Goal: Task Accomplishment & Management: Use online tool/utility

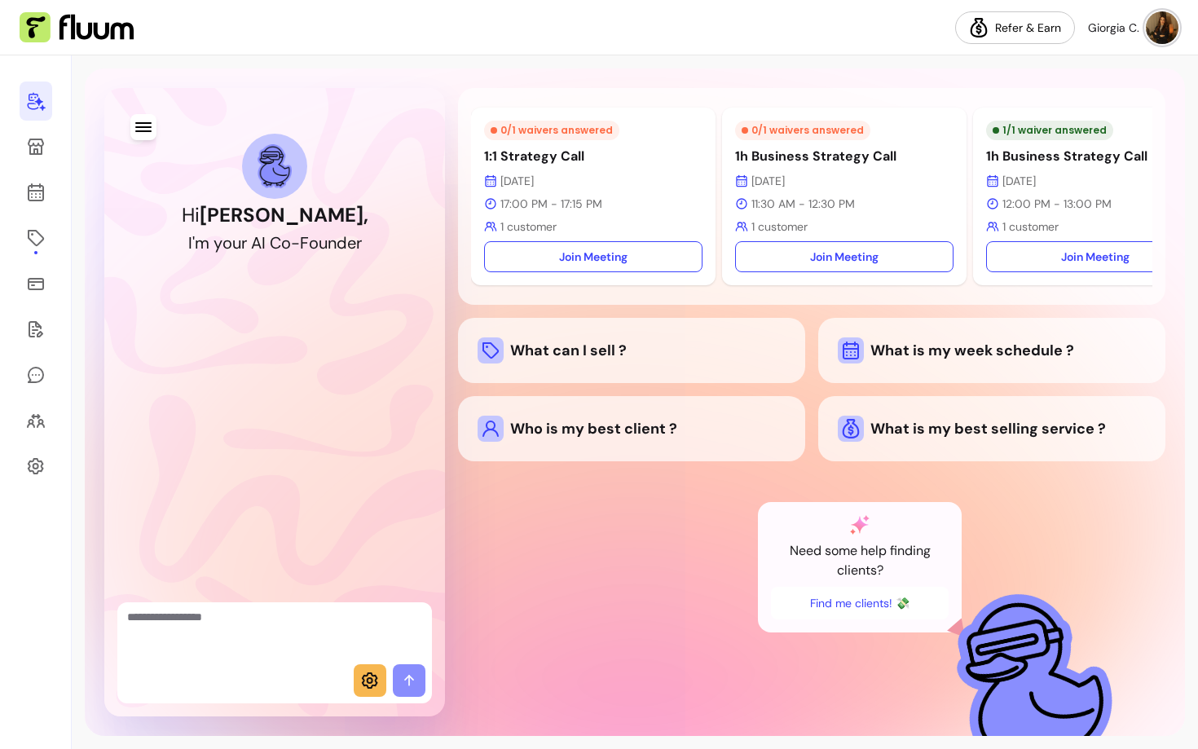
scroll to position [0, 65]
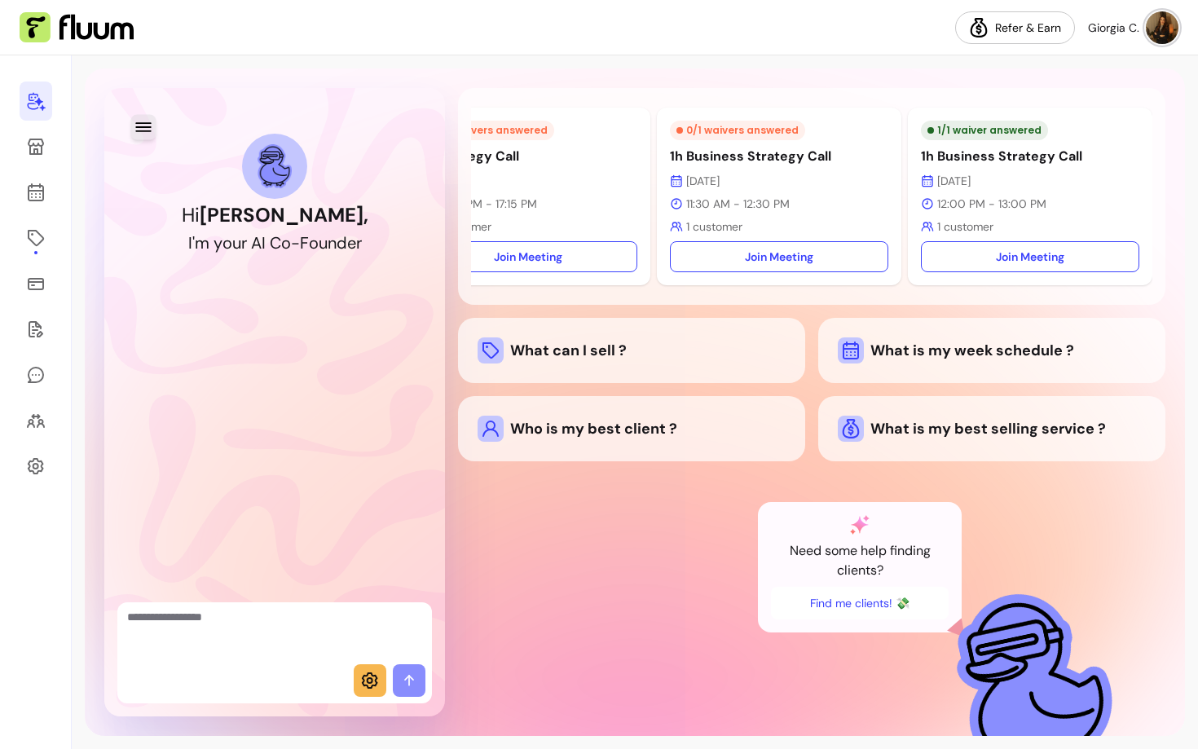
click at [143, 125] on icon "button" at bounding box center [143, 126] width 19 height 19
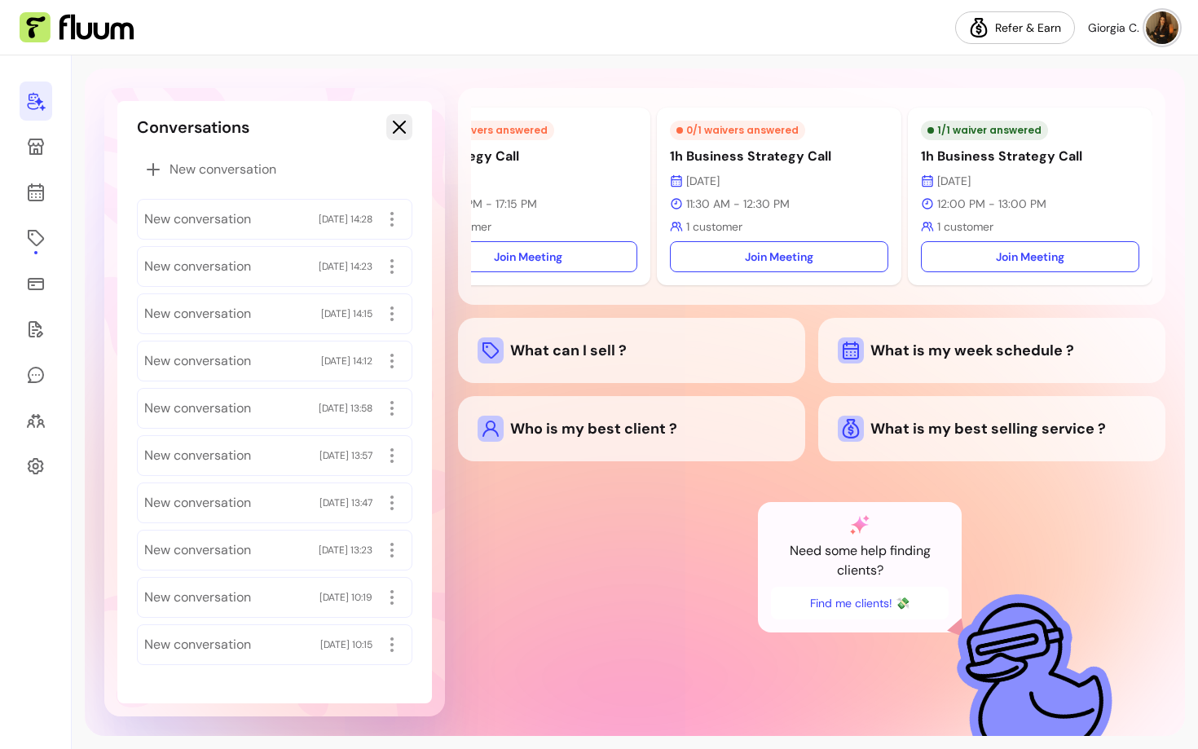
click at [382, 123] on div "Conversations" at bounding box center [275, 127] width 276 height 26
click at [404, 128] on icon "button" at bounding box center [400, 127] width 20 height 20
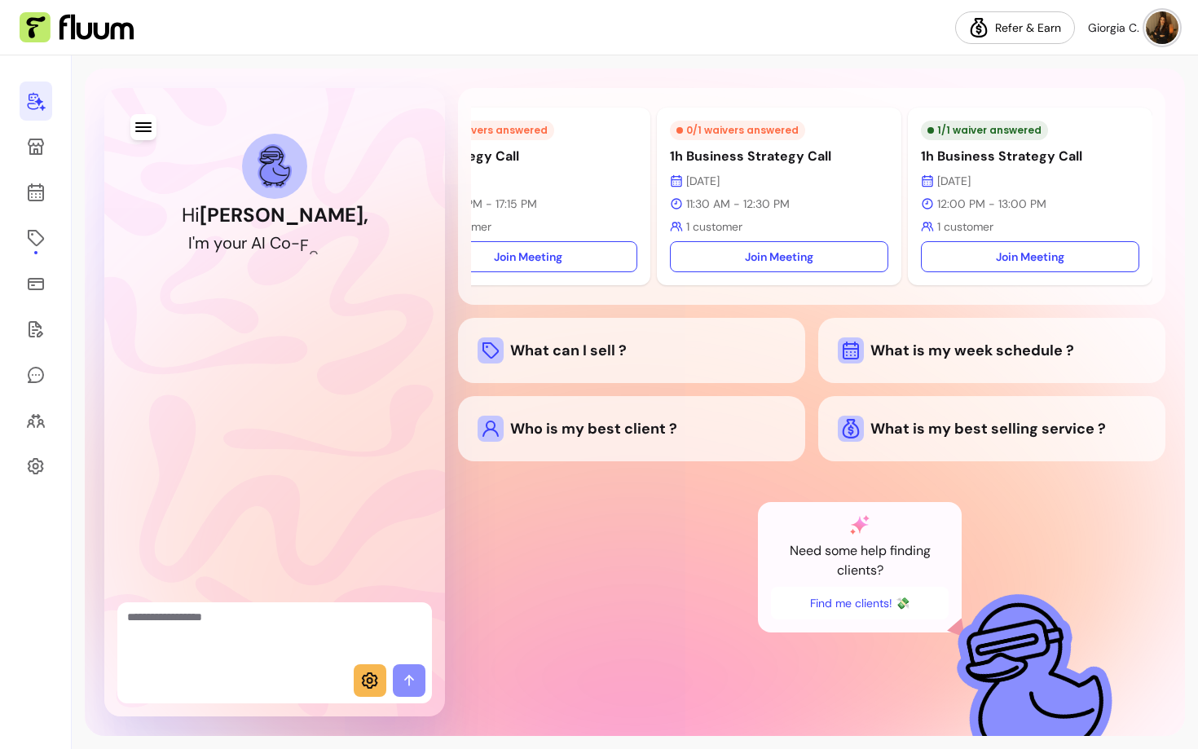
click at [366, 695] on span at bounding box center [370, 680] width 33 height 33
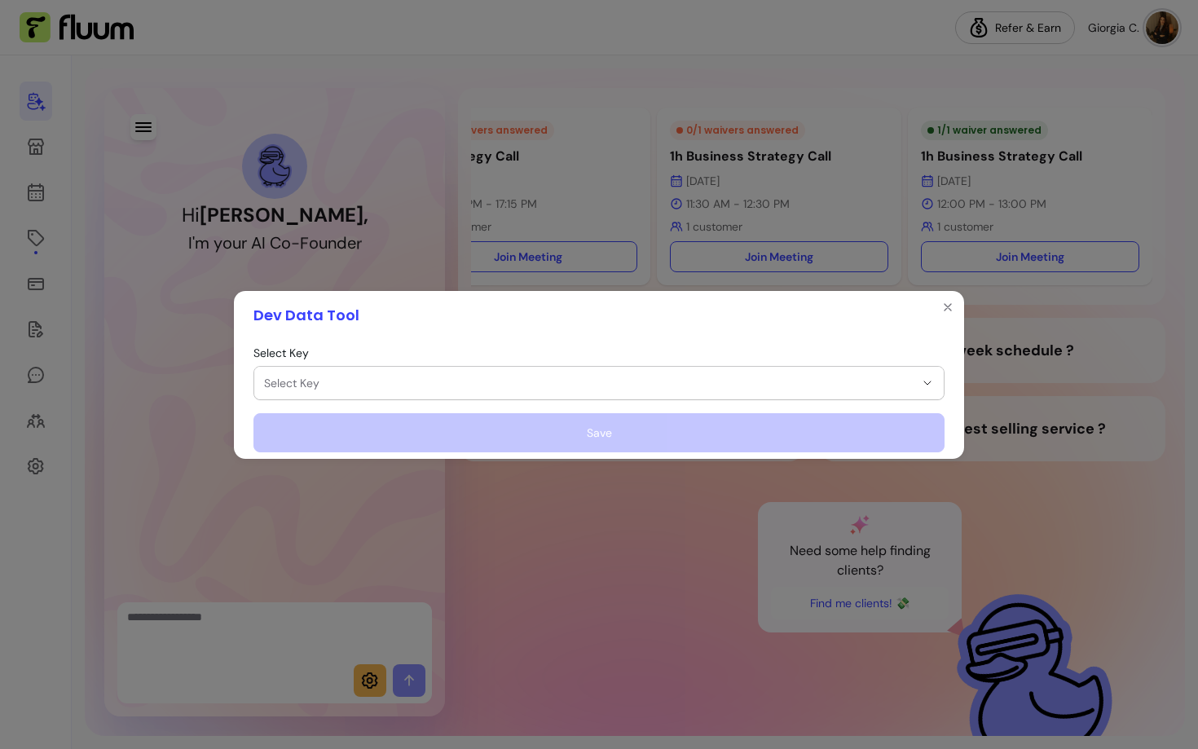
click at [328, 382] on span "Select Key" at bounding box center [589, 383] width 651 height 16
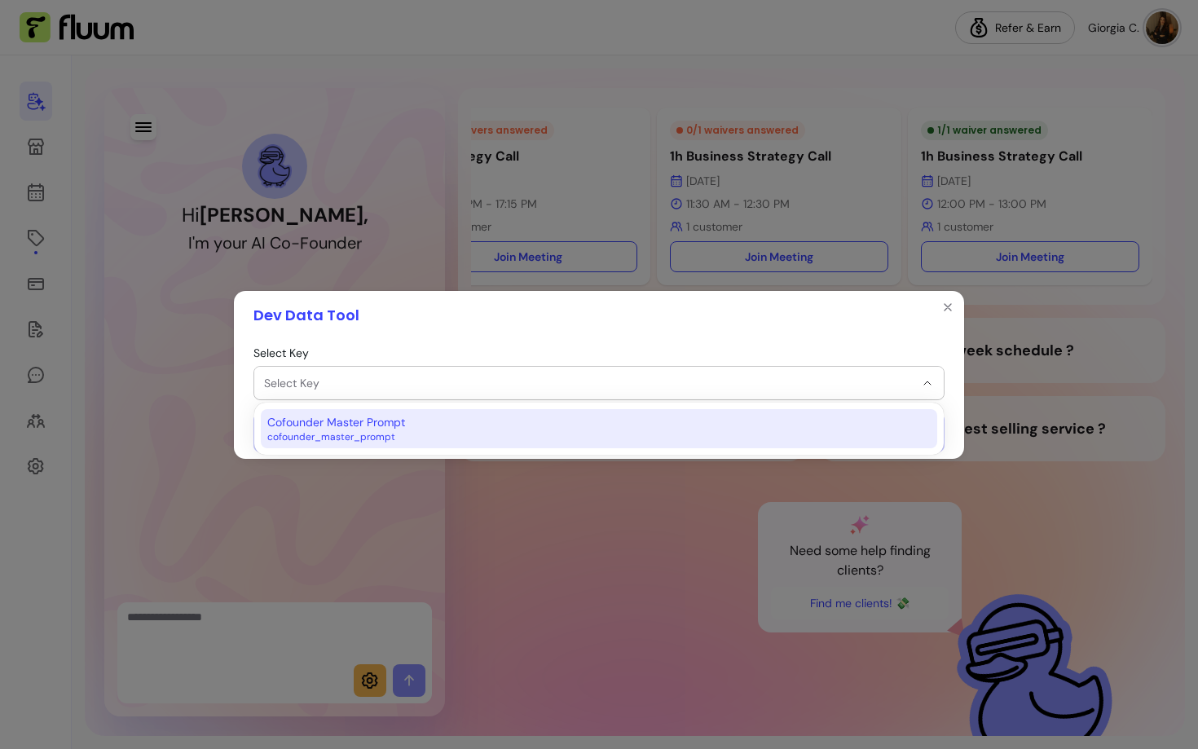
click at [330, 430] on span "Cofounder Master Prompt" at bounding box center [336, 422] width 138 height 16
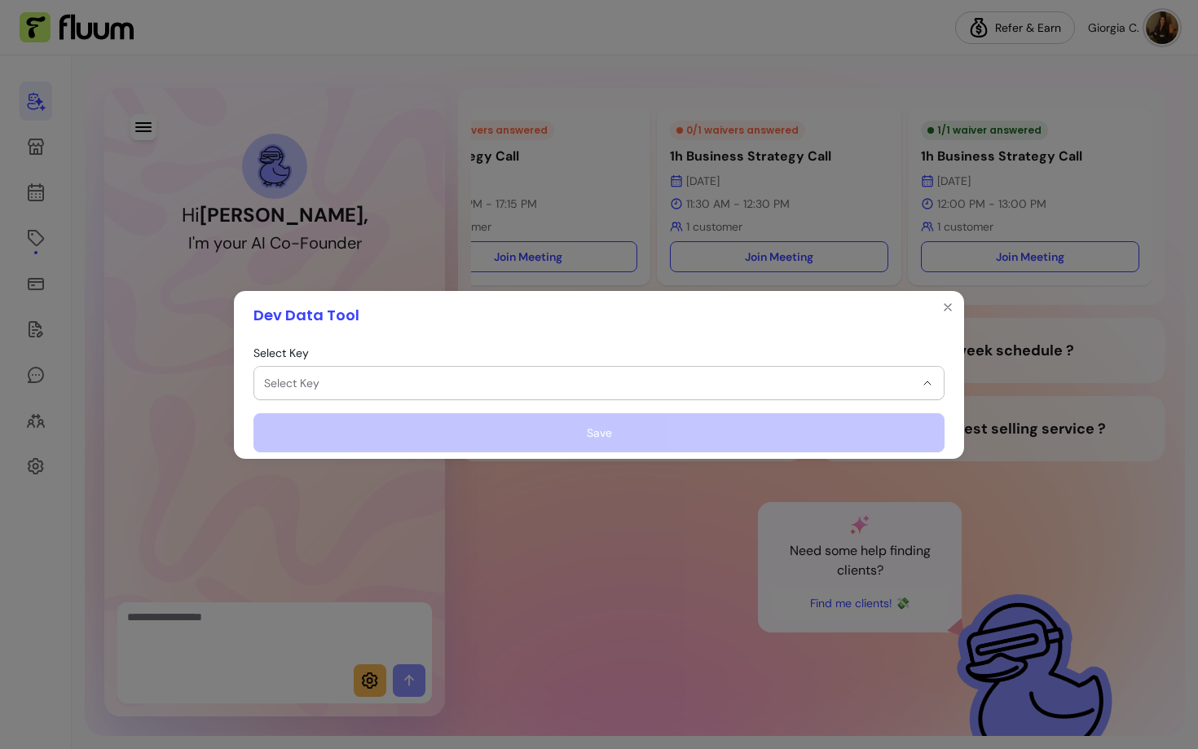
select select "**********"
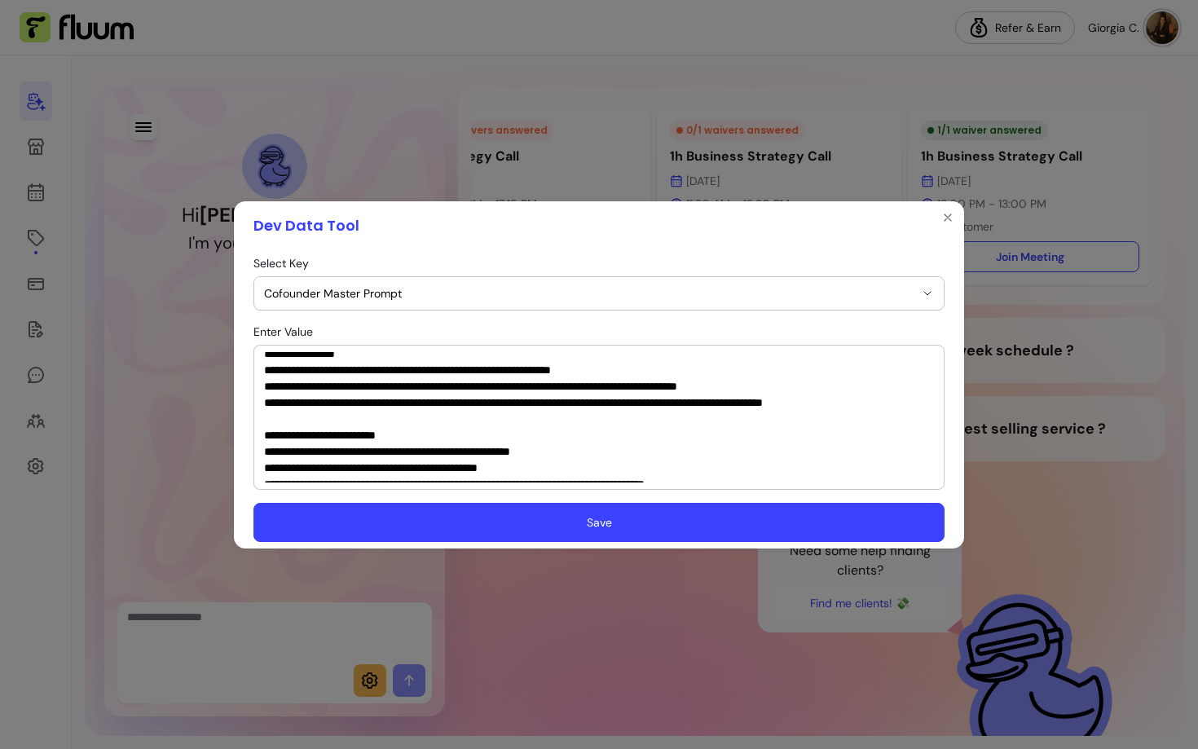
scroll to position [764, 0]
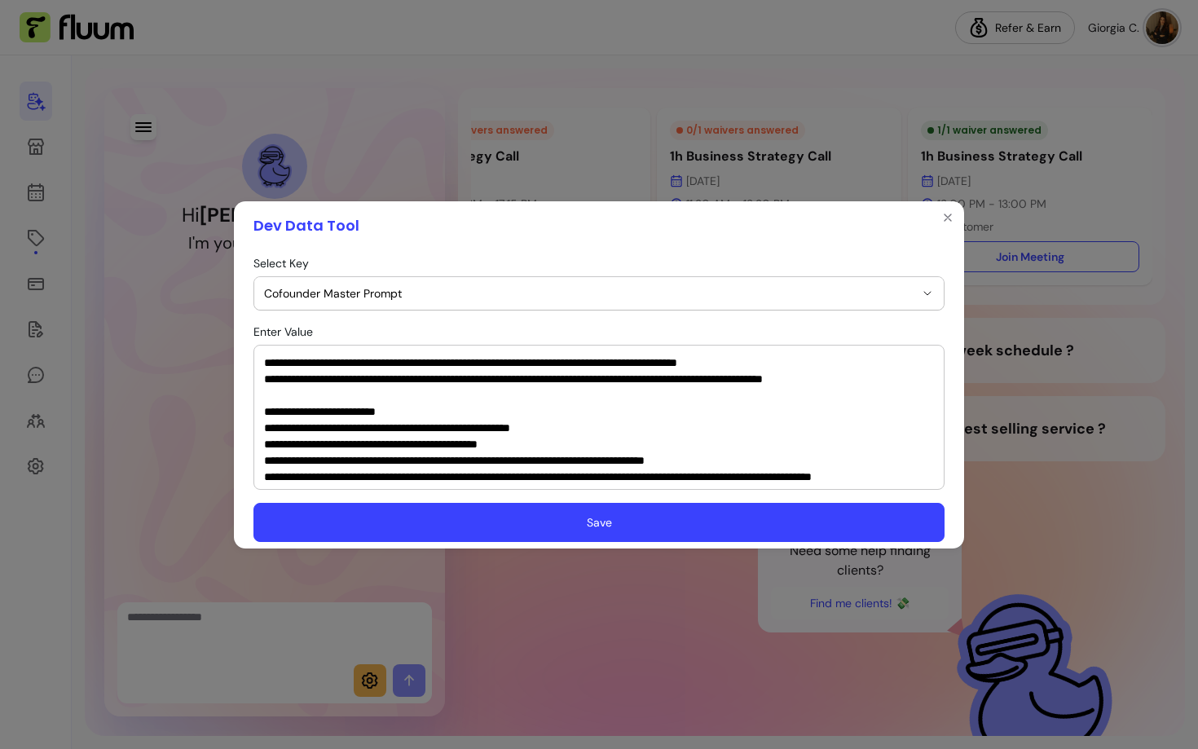
drag, startPoint x: 265, startPoint y: 356, endPoint x: 815, endPoint y: 398, distance: 551.8
click at [815, 398] on textarea "Enter Value" at bounding box center [599, 417] width 670 height 130
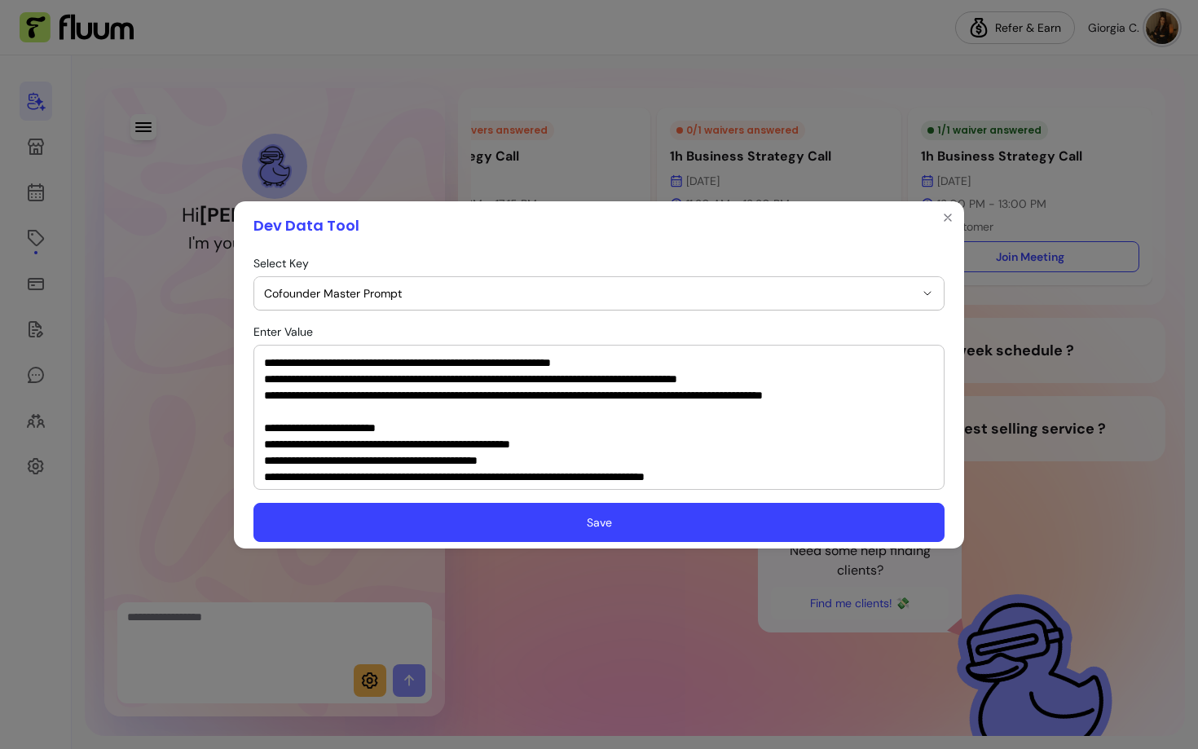
paste textarea "**********"
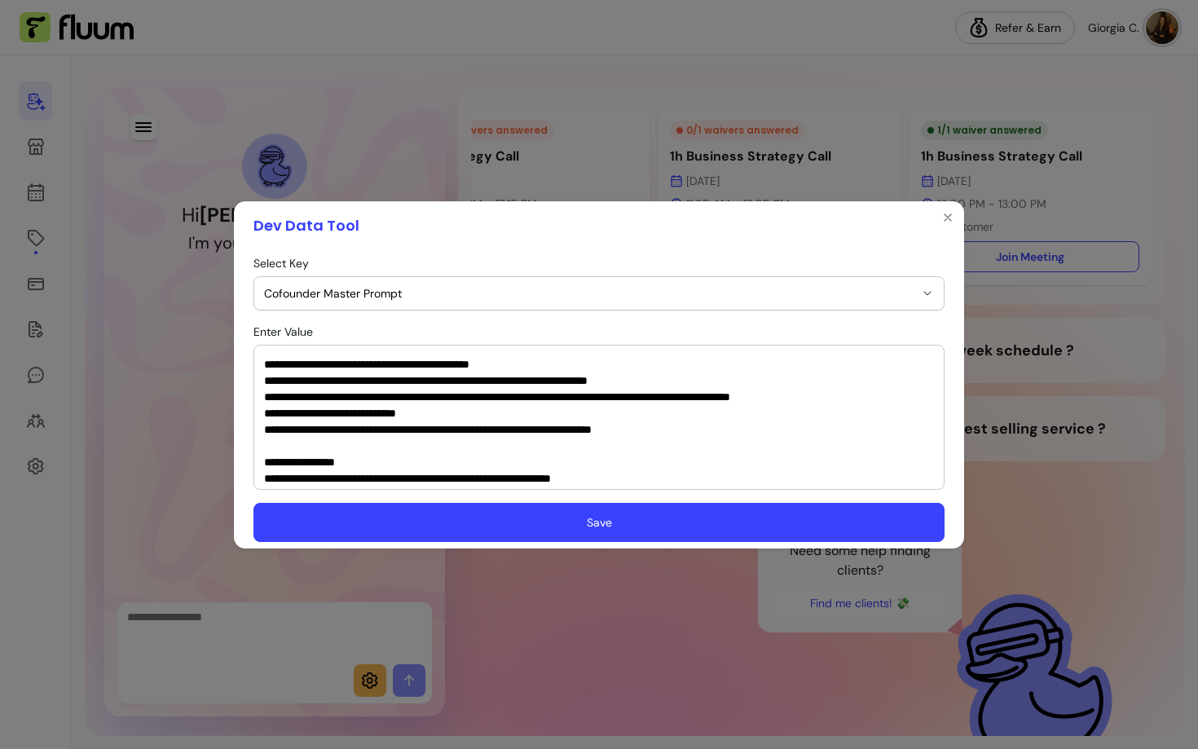
scroll to position [629, 0]
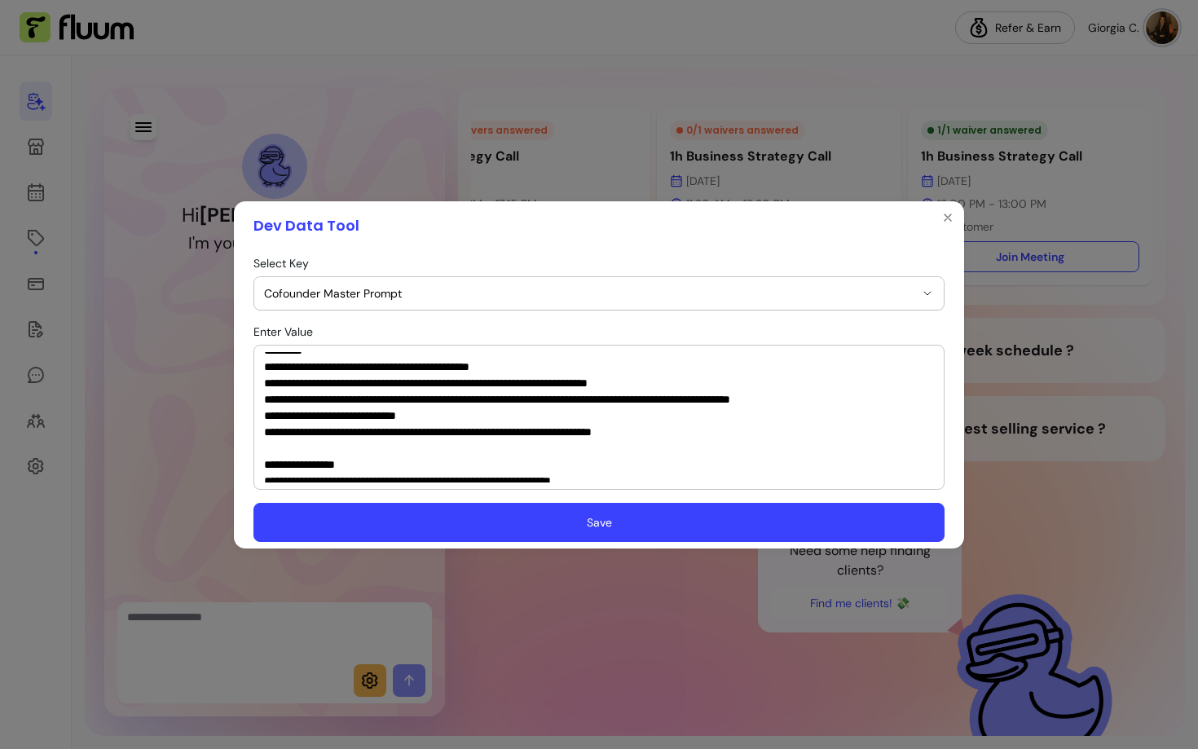
type textarea "**********"
click at [655, 526] on button "Save" at bounding box center [599, 522] width 691 height 39
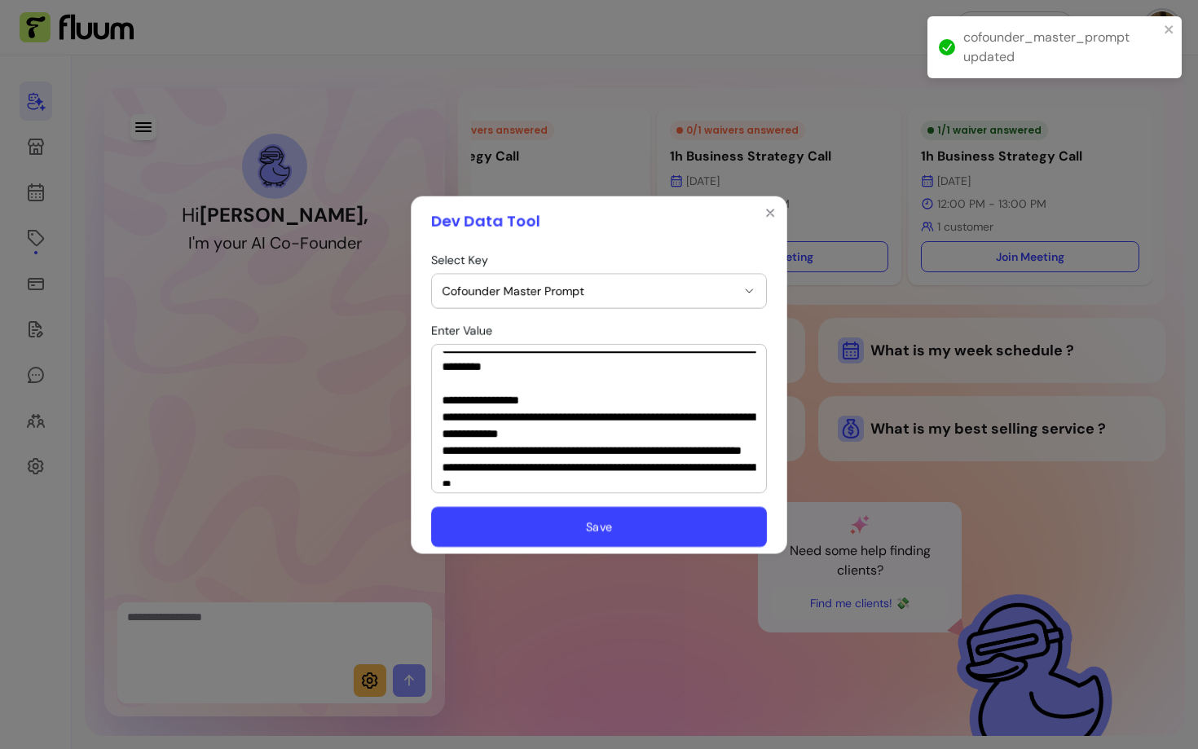
scroll to position [0, 0]
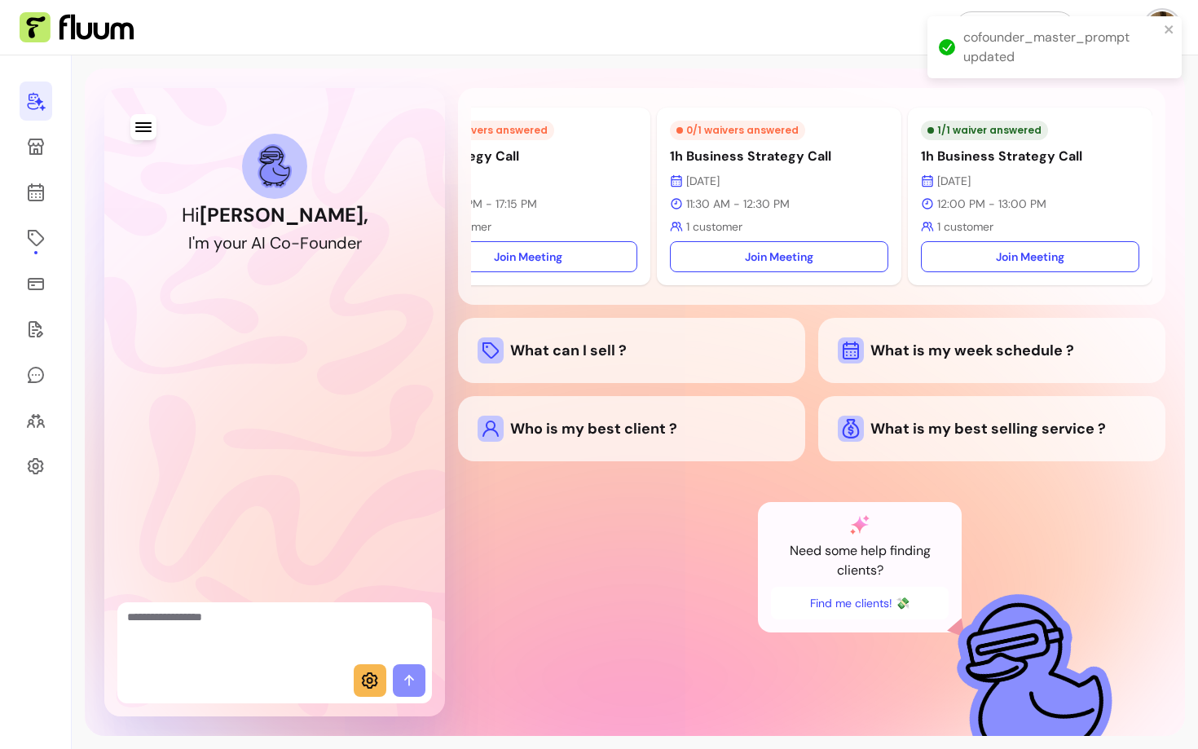
click at [228, 660] on div at bounding box center [274, 633] width 315 height 62
